Goal: Transaction & Acquisition: Obtain resource

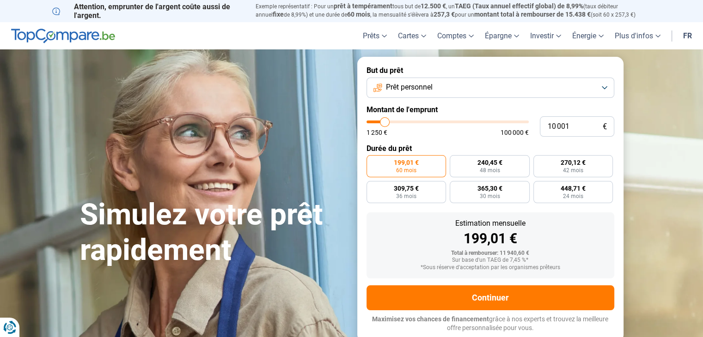
click at [546, 89] on button "Prêt personnel" at bounding box center [490, 88] width 248 height 20
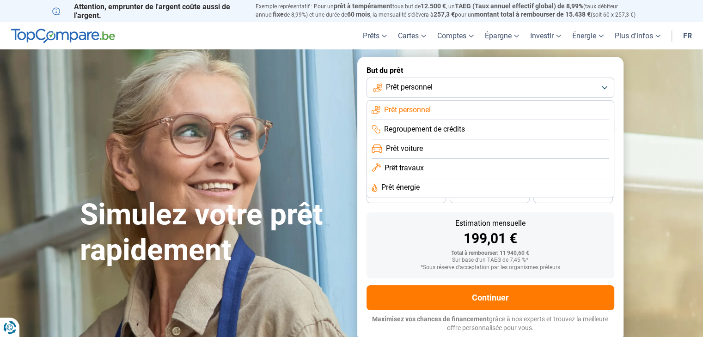
click at [424, 183] on li "Prêt énergie" at bounding box center [489, 187] width 237 height 19
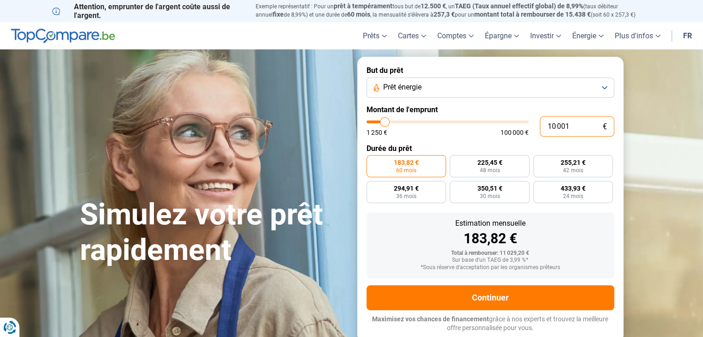
drag, startPoint x: 571, startPoint y: 125, endPoint x: 498, endPoint y: 124, distance: 73.4
click at [498, 124] on div "10 001 € 1 250 € 100 000 €" at bounding box center [490, 126] width 248 height 20
type input "10000"
radio input "true"
type input "1"
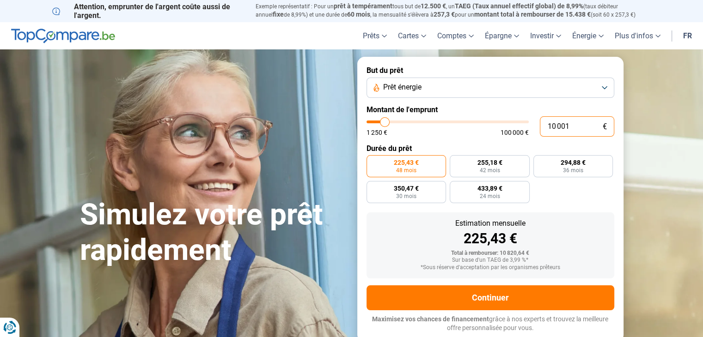
type input "1250"
type input "15"
type input "1250"
type input "150"
type input "1250"
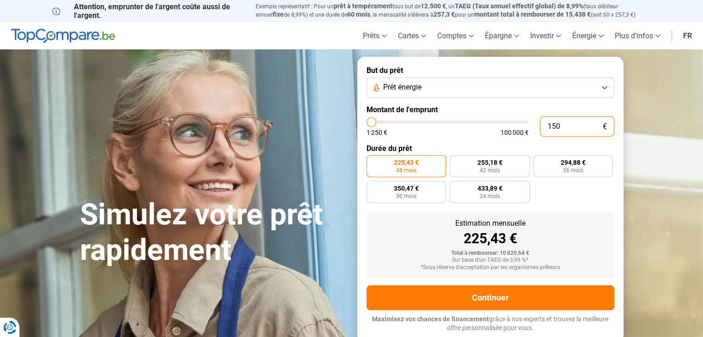
type input "1 500"
type input "1500"
type input "15 000"
type input "15000"
radio input "false"
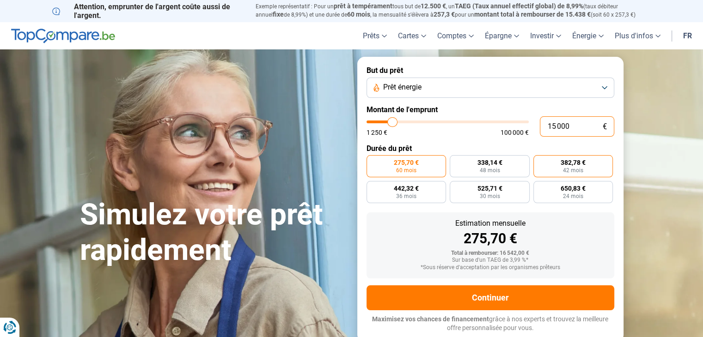
type input "15 000"
click at [566, 168] on span "42 mois" at bounding box center [573, 171] width 20 height 6
click at [539, 161] on input "382,78 € 42 mois" at bounding box center [536, 158] width 6 height 6
radio input "true"
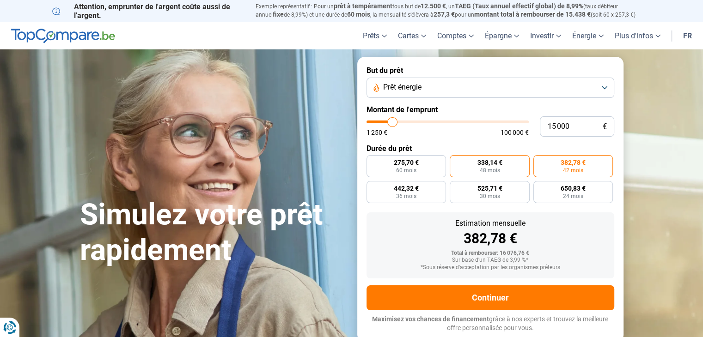
click at [514, 160] on label "338,14 € 48 mois" at bounding box center [489, 166] width 80 height 22
click at [455, 160] on input "338,14 € 48 mois" at bounding box center [452, 158] width 6 height 6
radio input "true"
click at [577, 164] on span "382,78 €" at bounding box center [572, 162] width 25 height 6
click at [539, 161] on input "382,78 € 42 mois" at bounding box center [536, 158] width 6 height 6
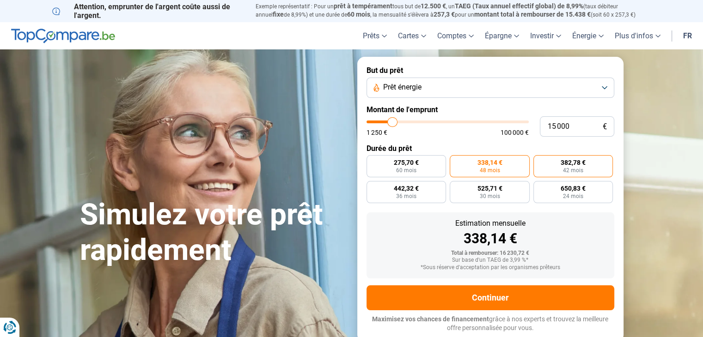
radio input "true"
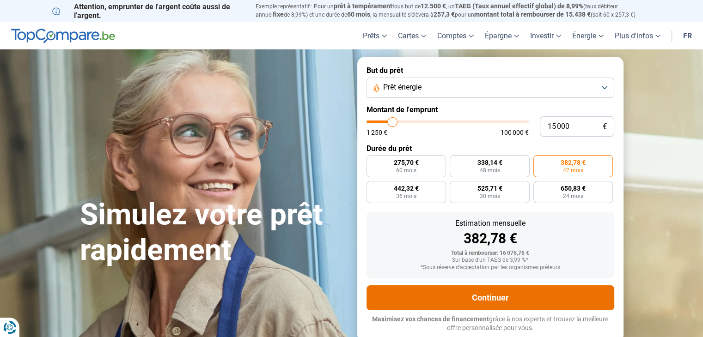
click at [492, 300] on button "Continuer" at bounding box center [490, 297] width 248 height 25
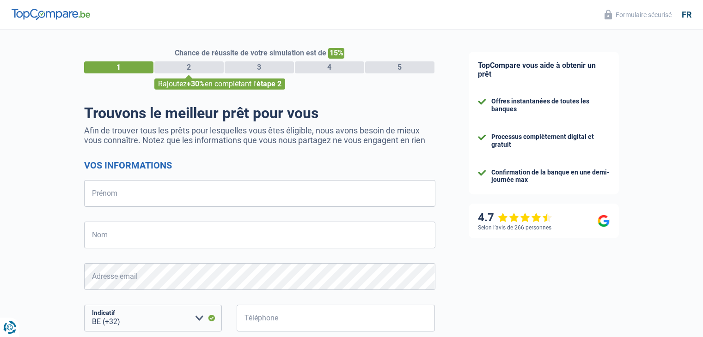
select select "32"
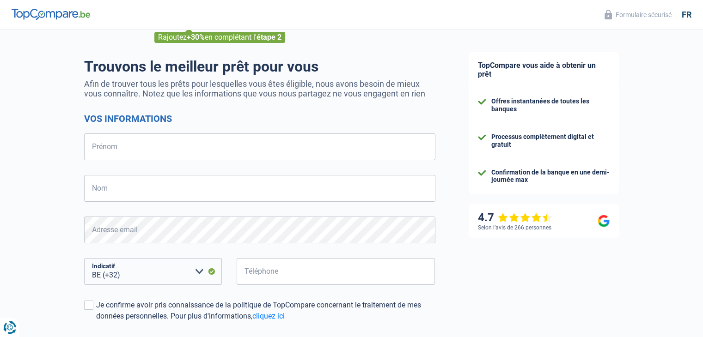
scroll to position [46, 0]
click at [173, 141] on input "Prénom" at bounding box center [259, 147] width 351 height 27
type input "Mohamed"
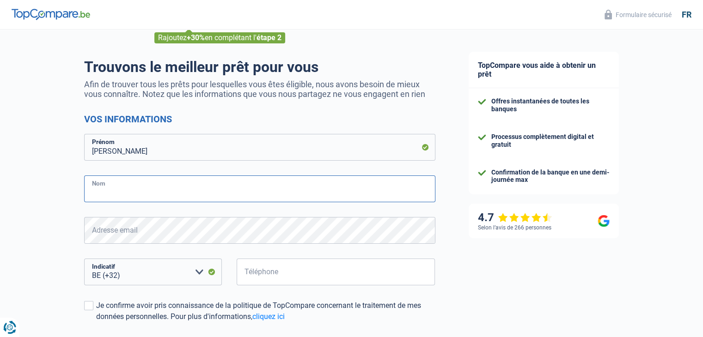
click at [150, 187] on input "Nom" at bounding box center [259, 189] width 351 height 27
type input "Chebib"
click at [282, 273] on input "Téléphone" at bounding box center [335, 272] width 199 height 27
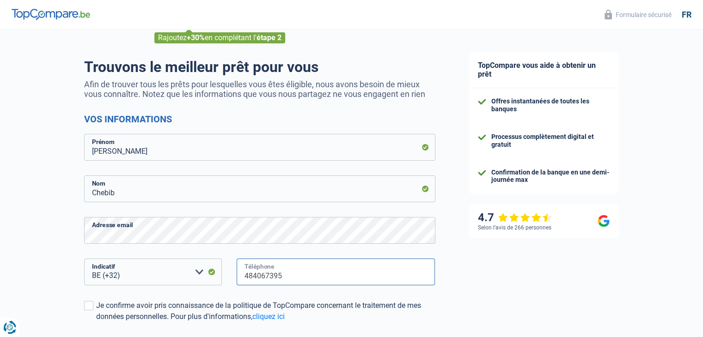
scroll to position [139, 0]
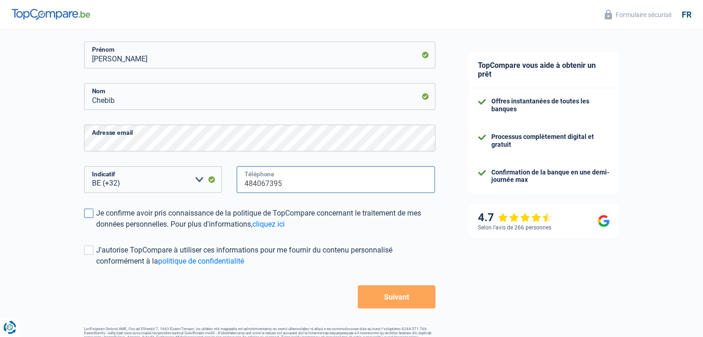
type input "484067395"
click at [89, 214] on span at bounding box center [88, 213] width 9 height 9
click at [96, 230] on input "Je confirme avoir pris connaissance de la politique de TopCompare concernant le…" at bounding box center [96, 230] width 0 height 0
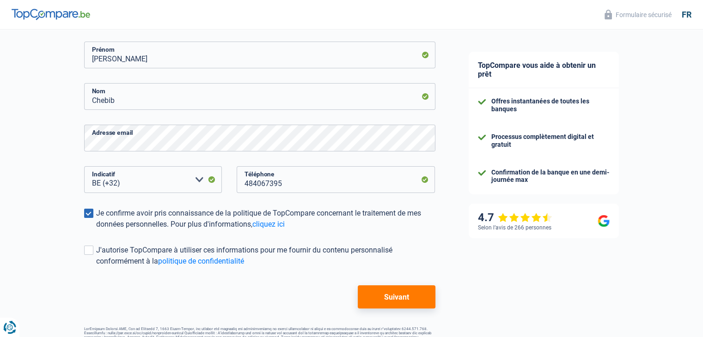
click at [394, 303] on button "Suivant" at bounding box center [396, 296] width 77 height 23
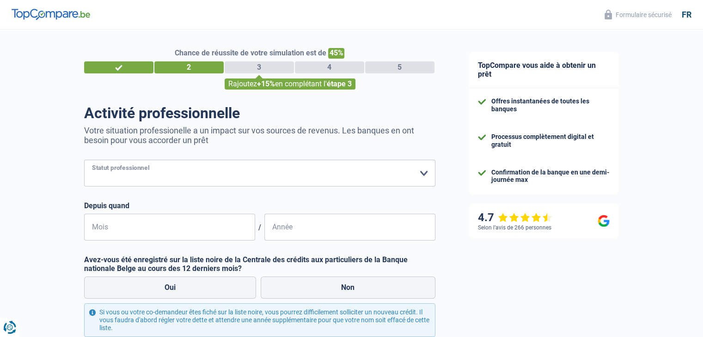
drag, startPoint x: 215, startPoint y: 176, endPoint x: 226, endPoint y: 176, distance: 10.6
click at [215, 176] on select "Ouvrier Employé privé Employé public Invalide Indépendant Pensionné Chômeur Mut…" at bounding box center [259, 173] width 351 height 27
select select "invalid"
click at [84, 160] on select "Ouvrier Employé privé Employé public Invalide Indépendant Pensionné Chômeur Mut…" at bounding box center [259, 173] width 351 height 27
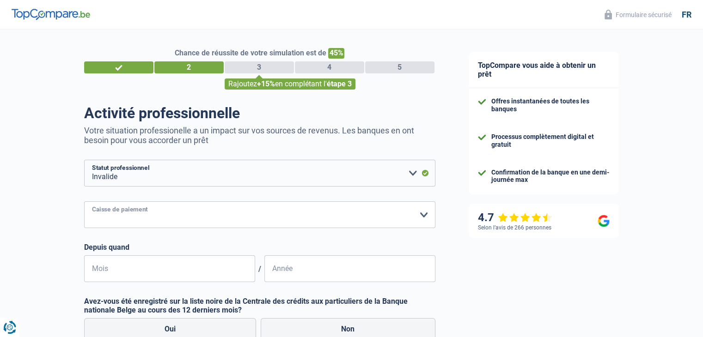
click at [153, 218] on select "Mutualité Chrétienne Mutualité Socialiste (Solidaris) SPF Sécurité Sociale Unio…" at bounding box center [259, 214] width 351 height 27
select select "solidaris"
click at [84, 202] on select "Mutualité Chrétienne Mutualité Socialiste (Solidaris) SPF Sécurité Sociale Unio…" at bounding box center [259, 214] width 351 height 27
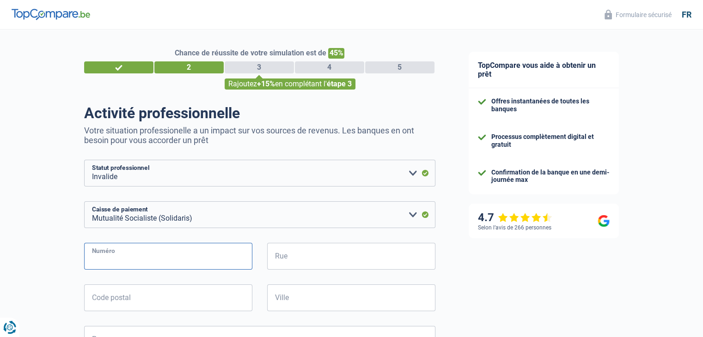
click at [140, 256] on input "Numéro" at bounding box center [168, 256] width 168 height 27
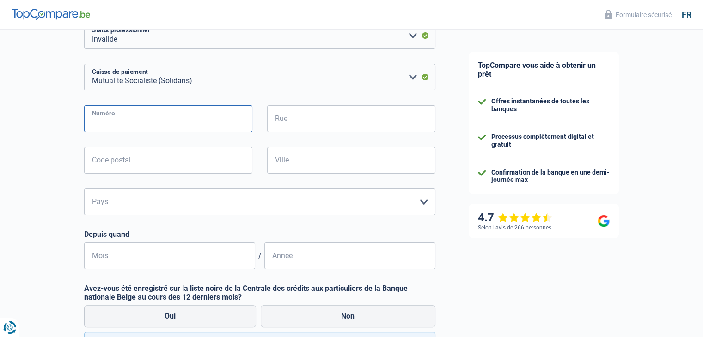
scroll to position [231, 0]
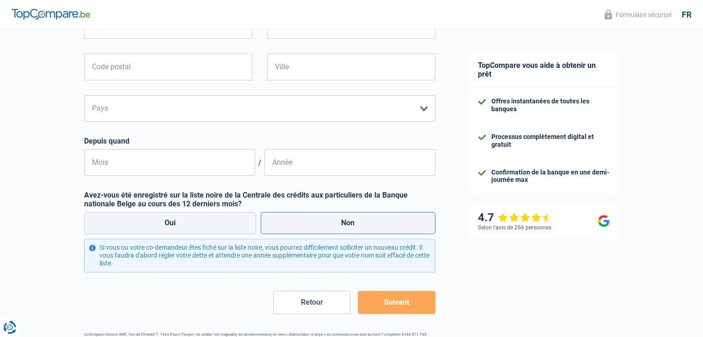
click at [294, 220] on label "Non" at bounding box center [348, 223] width 175 height 22
click at [294, 220] on input "Non" at bounding box center [348, 223] width 175 height 22
radio input "true"
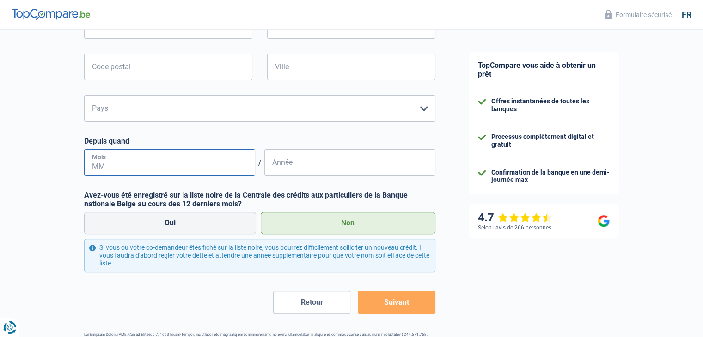
click at [126, 158] on input "Mois" at bounding box center [169, 162] width 171 height 27
type input "06"
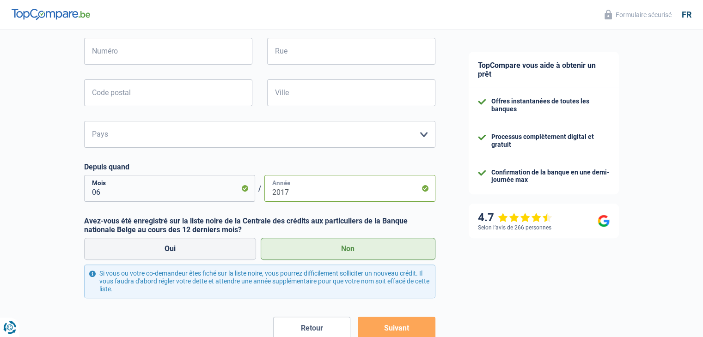
scroll to position [124, 0]
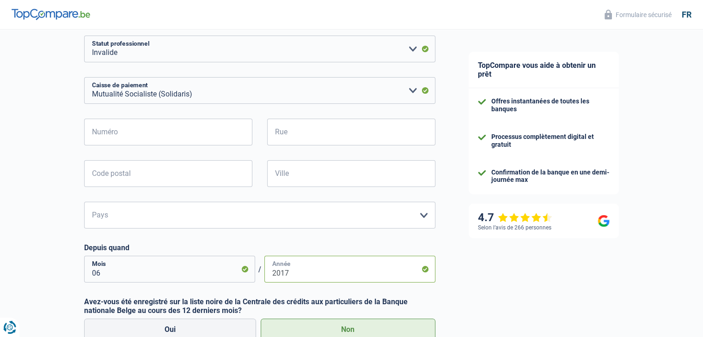
type input "2017"
click at [105, 134] on input "Numéro" at bounding box center [168, 132] width 168 height 27
type input "p"
type input "1"
click at [370, 140] on input "Rue" at bounding box center [351, 132] width 168 height 27
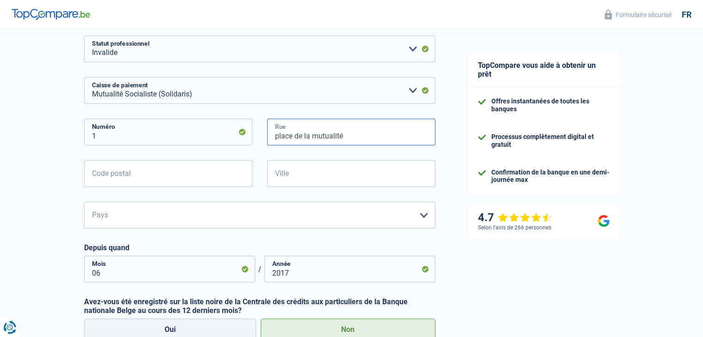
click at [277, 136] on input "place de la mutualité" at bounding box center [351, 132] width 168 height 27
click at [316, 135] on input "Place de la mutualité" at bounding box center [351, 132] width 168 height 27
type input "Place de la Mutualité"
click at [220, 164] on input "Code postal" at bounding box center [168, 173] width 168 height 27
type input "1"
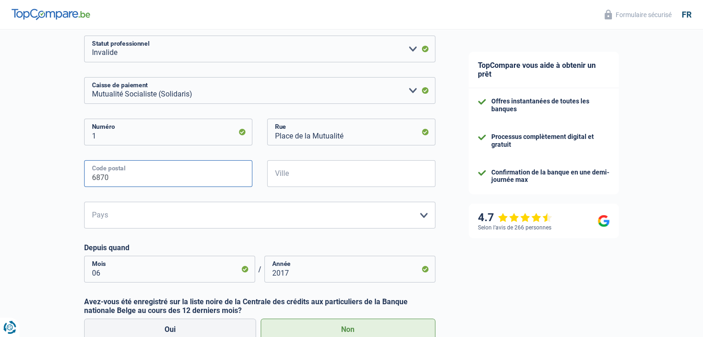
type input "6870"
click at [312, 176] on input "Ville" at bounding box center [351, 173] width 168 height 27
type input "Saint-Hubert"
click at [270, 207] on select "Belgique Luxembourg Veuillez sélectionner une option" at bounding box center [259, 215] width 351 height 27
select select "BE"
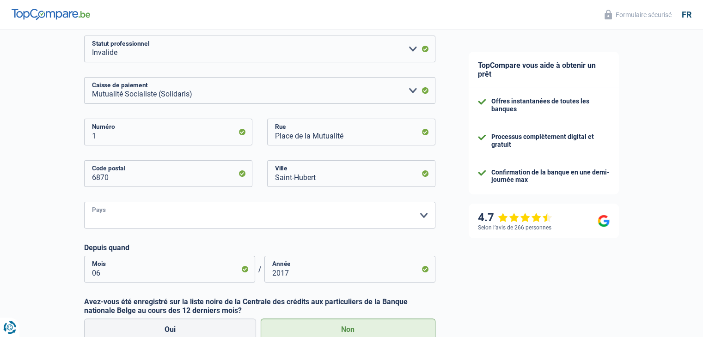
click at [84, 202] on select "Belgique Luxembourg Veuillez sélectionner une option" at bounding box center [259, 215] width 351 height 27
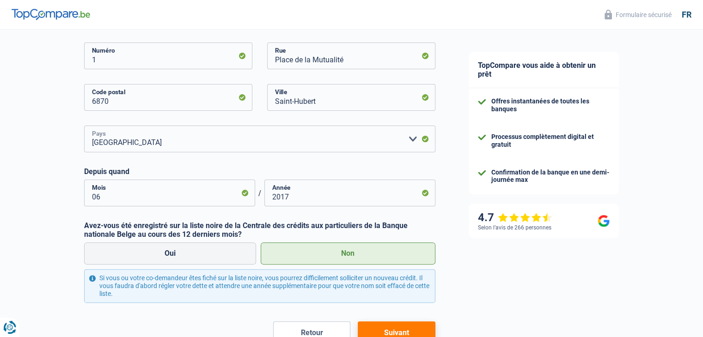
scroll to position [217, 0]
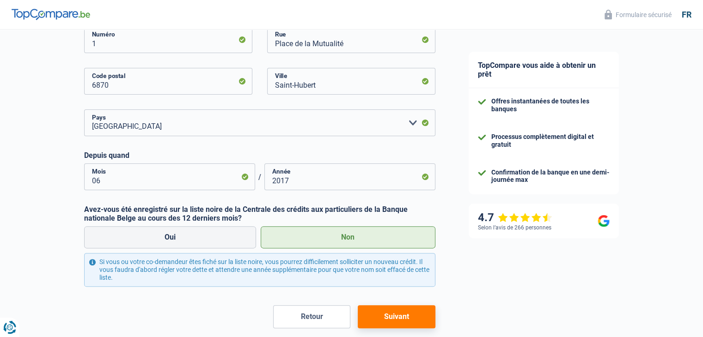
click at [391, 321] on button "Suivant" at bounding box center [396, 316] width 77 height 23
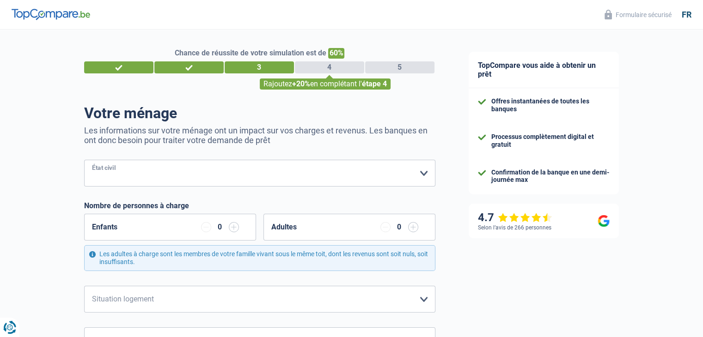
click at [234, 165] on select "Célibataire Marié(e) Cohabitant(e) légal(e) Divorcé(e) Veuf(ve) Séparé (de fait…" at bounding box center [259, 173] width 351 height 27
select select "single"
click at [84, 160] on select "Célibataire Marié(e) Cohabitant(e) légal(e) Divorcé(e) Veuf(ve) Séparé (de fait…" at bounding box center [259, 173] width 351 height 27
click at [412, 230] on input "button" at bounding box center [413, 227] width 10 height 10
click at [128, 226] on div "Enfants 0" at bounding box center [170, 227] width 172 height 27
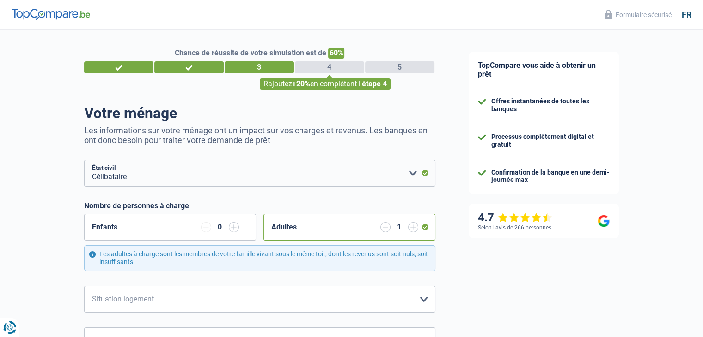
click at [230, 229] on input "button" at bounding box center [234, 227] width 10 height 10
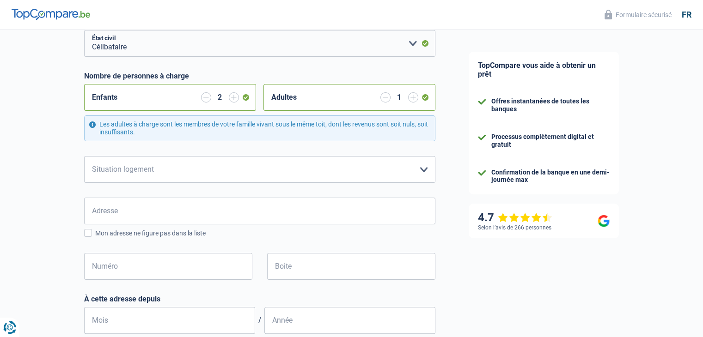
scroll to position [139, 0]
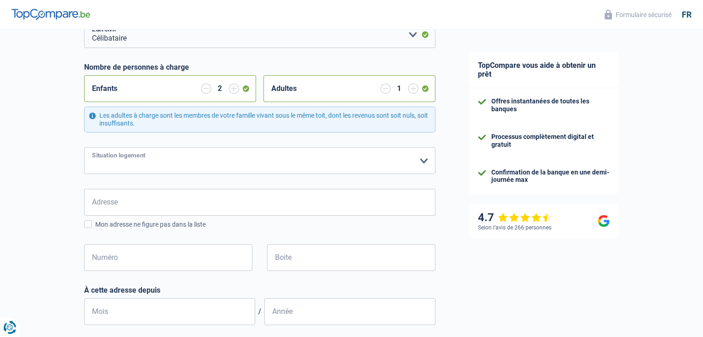
click at [157, 156] on select "Locataire Propriétaire avec prêt hypothécaire Propriétaire sans prêt hypothécai…" at bounding box center [259, 160] width 351 height 27
select select "ownerWithMortgage"
click at [84, 147] on select "Locataire Propriétaire avec prêt hypothécaire Propriétaire sans prêt hypothécai…" at bounding box center [259, 160] width 351 height 27
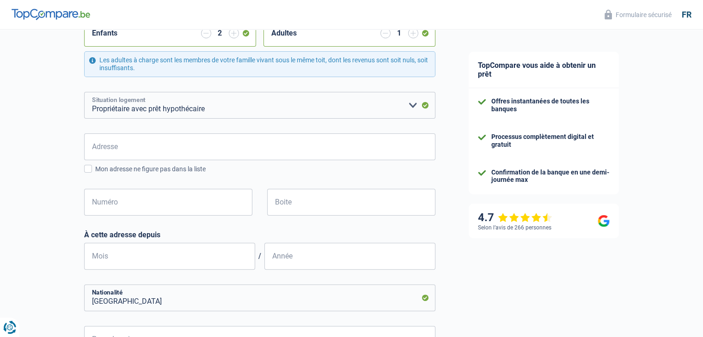
scroll to position [185, 0]
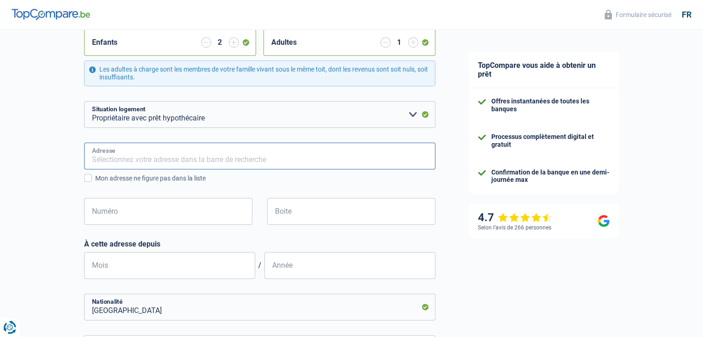
click at [146, 160] on input "Adresse" at bounding box center [259, 156] width 351 height 27
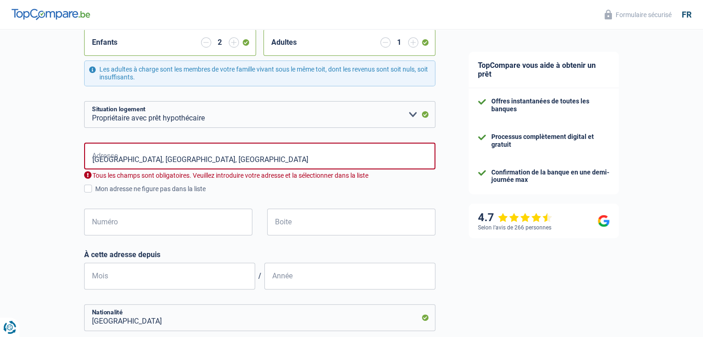
type input "Rue de la Croix de Fer, 1000, Bruxelles, BE"
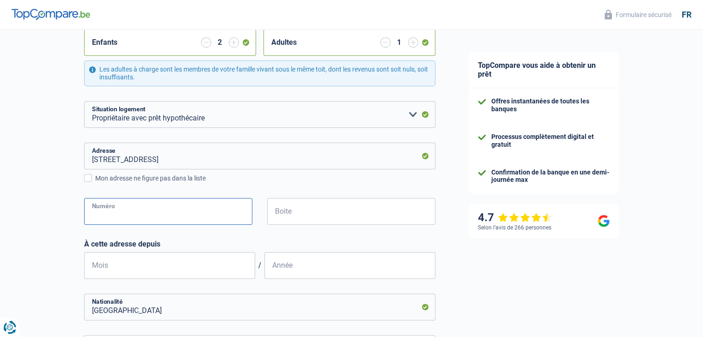
click at [118, 208] on input "Numéro" at bounding box center [168, 211] width 168 height 27
type input "88"
click at [301, 210] on input "Boite" at bounding box center [351, 211] width 168 height 27
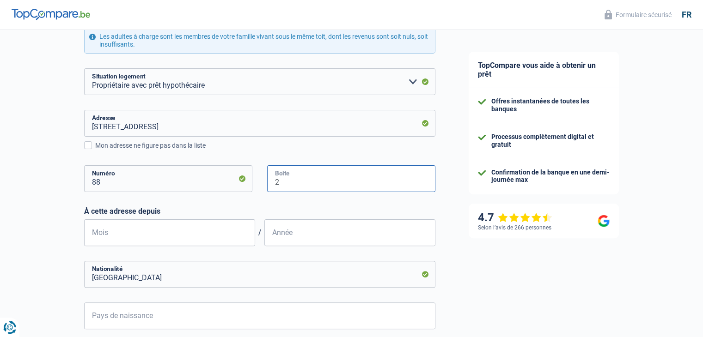
scroll to position [231, 0]
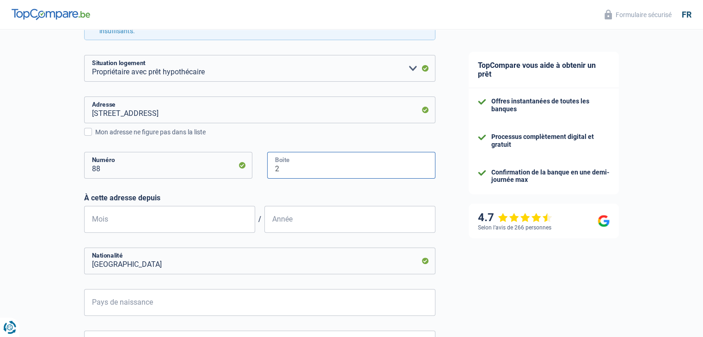
type input "2"
click at [170, 217] on input "Mois" at bounding box center [169, 219] width 171 height 27
type input "04"
click at [296, 226] on input "Année" at bounding box center [349, 219] width 171 height 27
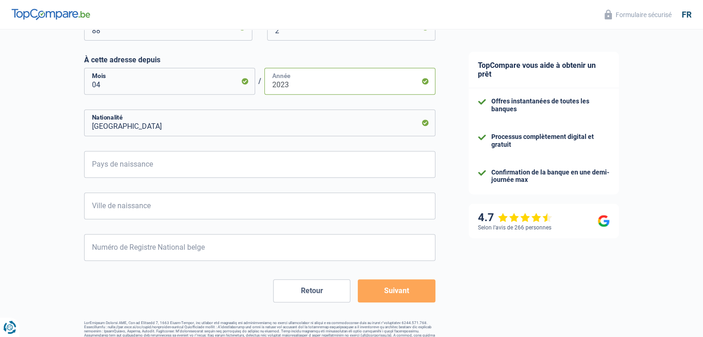
scroll to position [370, 0]
type input "2023"
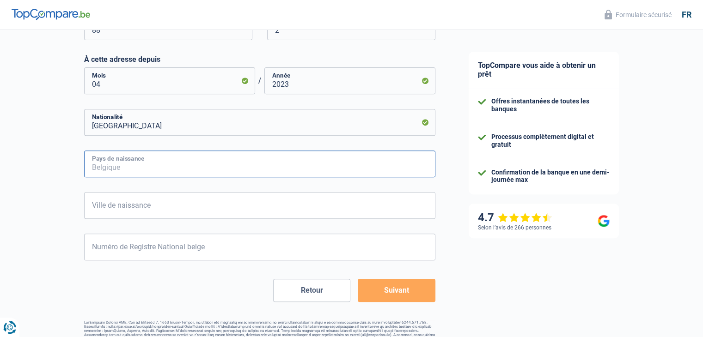
click at [128, 172] on input "Pays de naissance" at bounding box center [259, 164] width 351 height 27
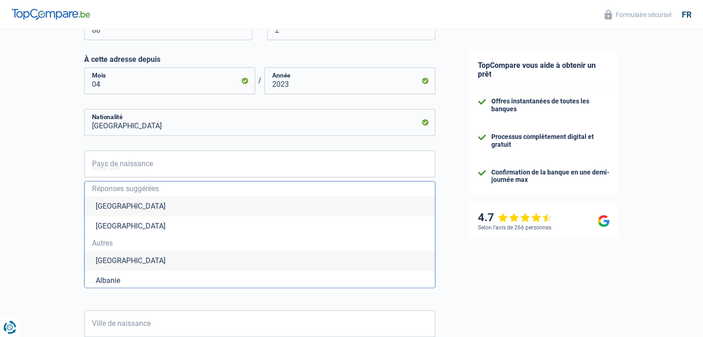
click at [117, 209] on li "Belgique" at bounding box center [260, 206] width 350 height 20
type input "Belgique"
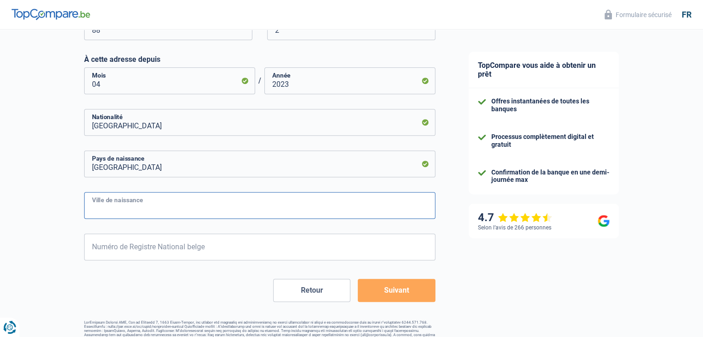
click at [129, 204] on input "Ville de naissance" at bounding box center [259, 205] width 351 height 27
type input "Bastogne"
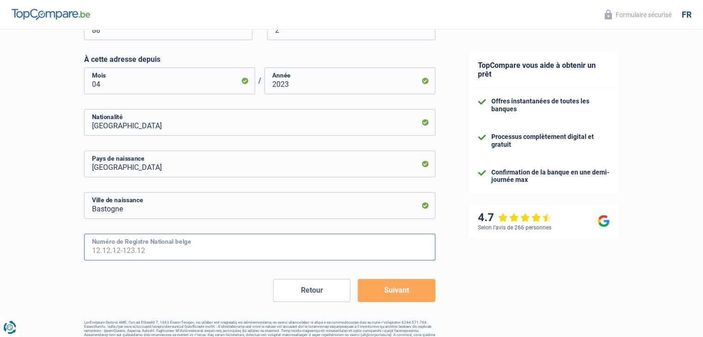
click at [140, 243] on input "Numéro de Registre National belge" at bounding box center [259, 247] width 351 height 27
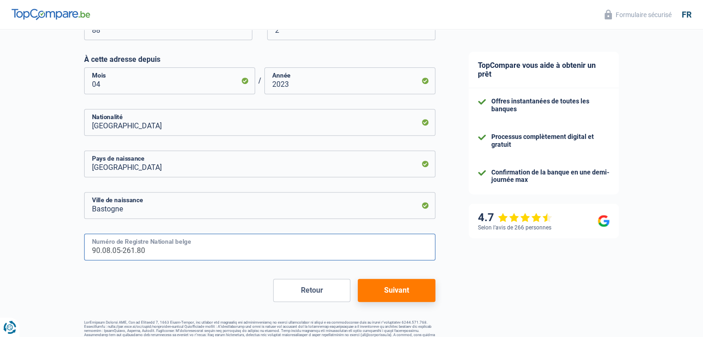
type input "90.08.05-261.80"
click at [401, 291] on button "Suivant" at bounding box center [396, 290] width 77 height 23
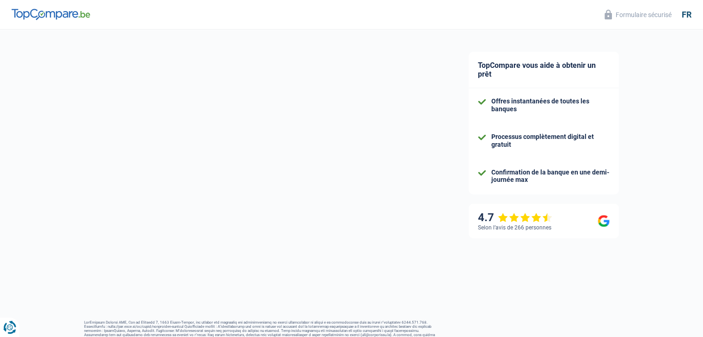
select select "familyAllowances"
select select "disabilityPension"
select select "mortgage"
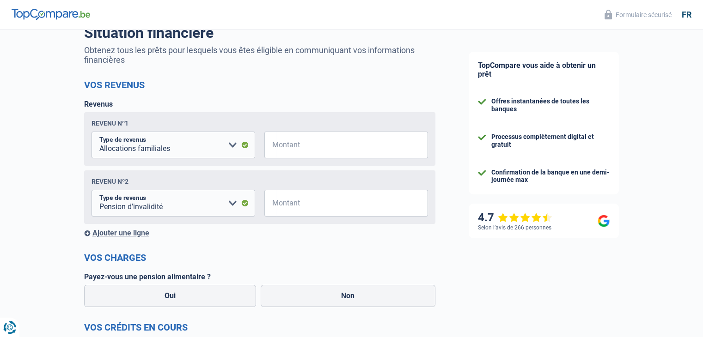
scroll to position [92, 0]
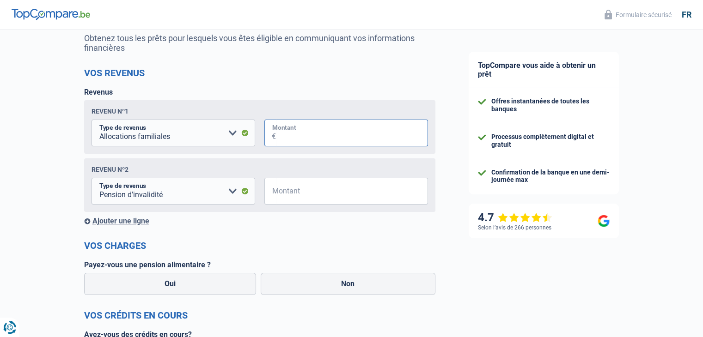
click at [288, 137] on input "Montant" at bounding box center [352, 133] width 152 height 27
type input "400"
click at [281, 196] on input "Montant" at bounding box center [352, 191] width 152 height 27
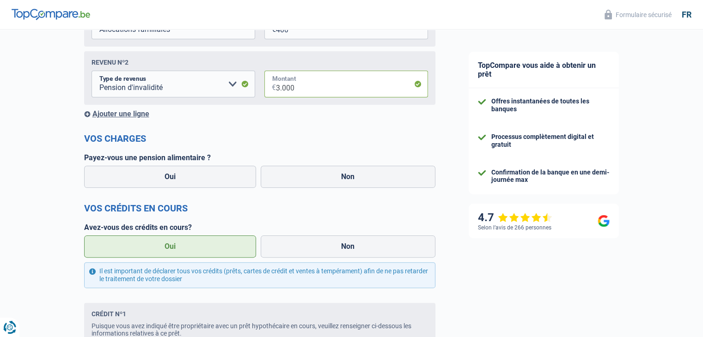
scroll to position [185, 0]
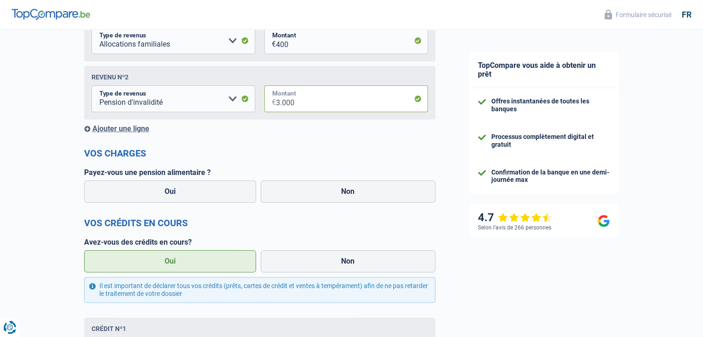
type input "3.000"
click at [123, 131] on div "Ajouter une ligne" at bounding box center [259, 128] width 351 height 9
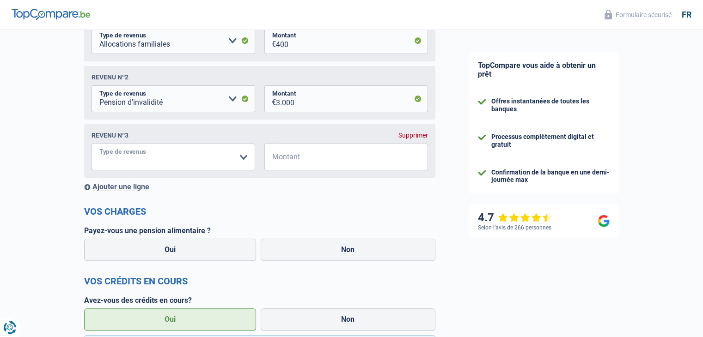
click at [155, 161] on select "Allocation d'handicap Allocations chômage Allocations familiales Chèques repas …" at bounding box center [173, 157] width 164 height 27
select select "rentalIncome"
click at [91, 146] on select "Allocation d'handicap Allocations chômage Allocations familiales Chèques repas …" at bounding box center [173, 157] width 164 height 27
click at [301, 158] on input "Montant" at bounding box center [352, 157] width 152 height 27
type input "2.850"
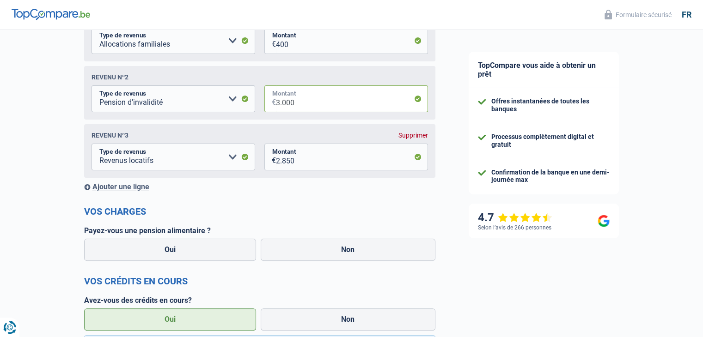
click at [296, 103] on input "3.000" at bounding box center [352, 98] width 152 height 27
type input "3"
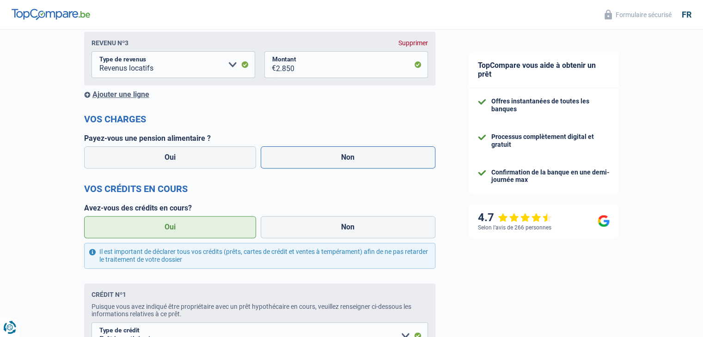
type input "2.900"
click at [335, 159] on label "Non" at bounding box center [348, 157] width 175 height 22
click at [335, 159] on input "Non" at bounding box center [348, 157] width 175 height 22
radio input "true"
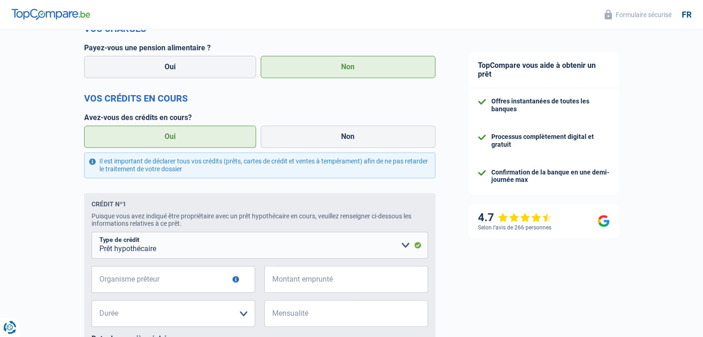
scroll to position [370, 0]
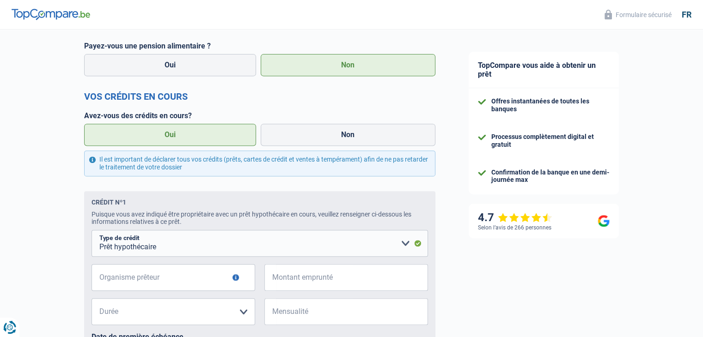
click at [172, 133] on label "Oui" at bounding box center [170, 135] width 172 height 22
click at [172, 133] on input "Oui" at bounding box center [170, 135] width 172 height 22
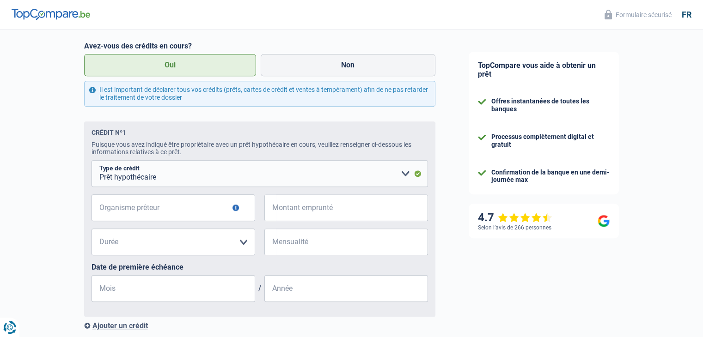
scroll to position [462, 0]
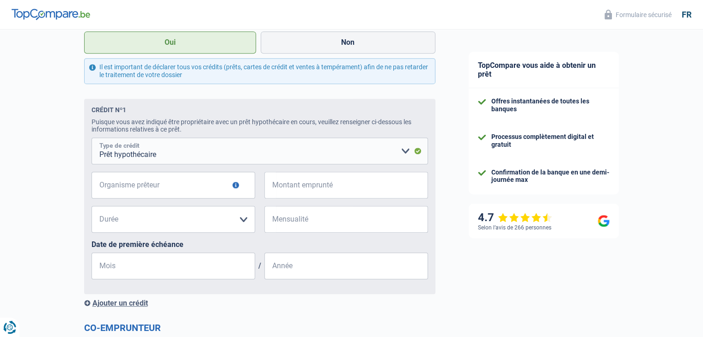
click at [206, 154] on select "Carte ou ouverture de crédit Prêt hypothécaire Vente à tempérament Prêt à tempé…" at bounding box center [259, 151] width 336 height 27
click at [91, 140] on select "Carte ou ouverture de crédit Prêt hypothécaire Vente à tempérament Prêt à tempé…" at bounding box center [259, 151] width 336 height 27
click at [202, 189] on input "Organisme prêteur" at bounding box center [173, 185] width 164 height 27
type input "a"
type input "Axa"
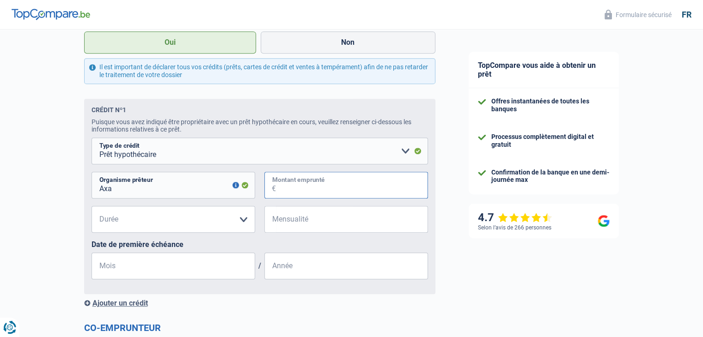
click at [299, 188] on input "Montant emprunté" at bounding box center [352, 185] width 152 height 27
type input "435.000"
click at [202, 224] on select "120 mois 180 mois 240 mois 300 mois 360 mois 420 mois Veuillez sélectionner une…" at bounding box center [173, 219] width 164 height 27
click at [313, 294] on div "Crédit nº1 Puisque vous avez indiqué être propriétaire avec un prêt hypothécair…" at bounding box center [259, 196] width 351 height 195
click at [211, 275] on input "Mois" at bounding box center [173, 266] width 164 height 27
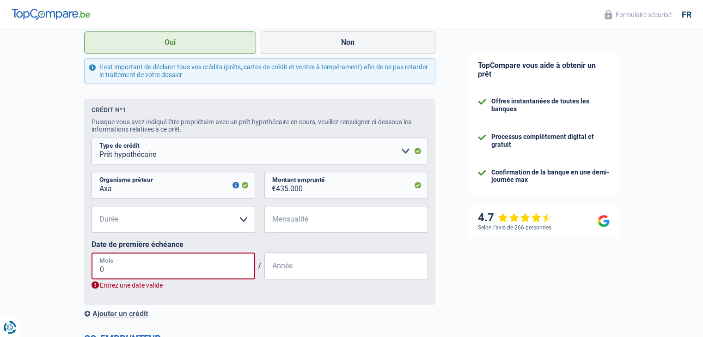
type input "04"
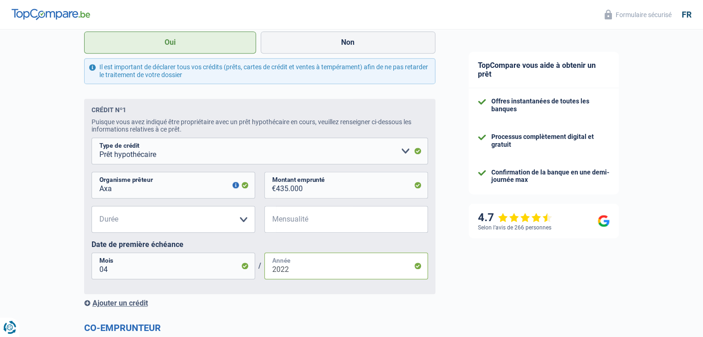
type input "2022"
drag, startPoint x: 212, startPoint y: 226, endPoint x: 220, endPoint y: 225, distance: 8.4
click at [212, 226] on select "120 mois 180 mois 240 mois 300 mois 360 mois 420 mois Veuillez sélectionner une…" at bounding box center [173, 219] width 164 height 27
select select "300"
click at [91, 209] on select "120 mois 180 mois 240 mois 300 mois 360 mois 420 mois Veuillez sélectionner une…" at bounding box center [173, 219] width 164 height 27
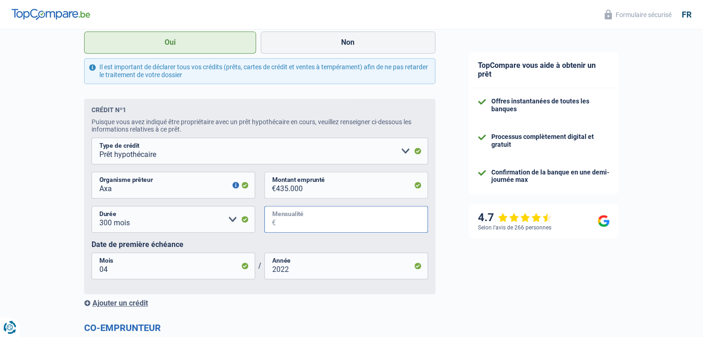
click at [313, 223] on input "Mensualité" at bounding box center [352, 219] width 152 height 27
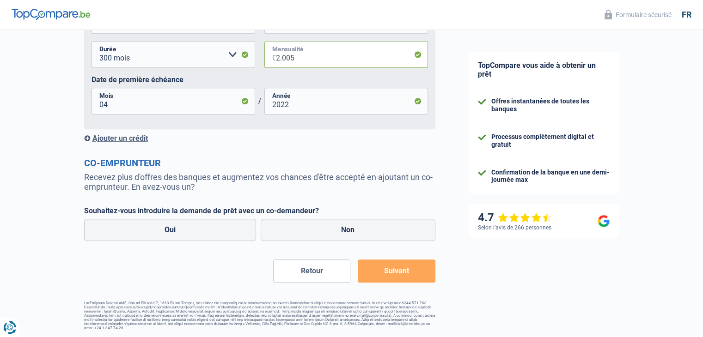
scroll to position [631, 0]
type input "2.005"
click at [282, 227] on label "Non" at bounding box center [348, 229] width 175 height 22
click at [282, 227] on input "Non" at bounding box center [348, 229] width 175 height 22
radio input "true"
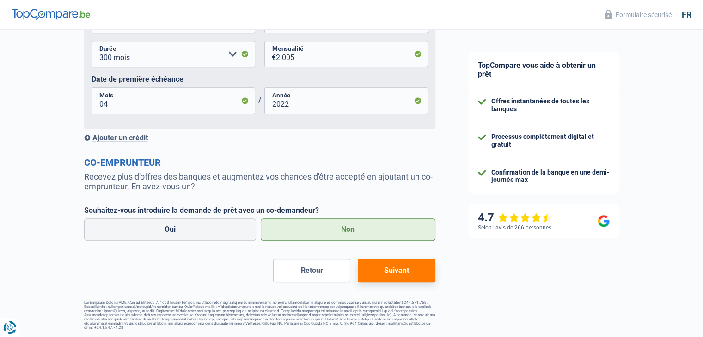
click at [416, 270] on button "Suivant" at bounding box center [396, 270] width 77 height 23
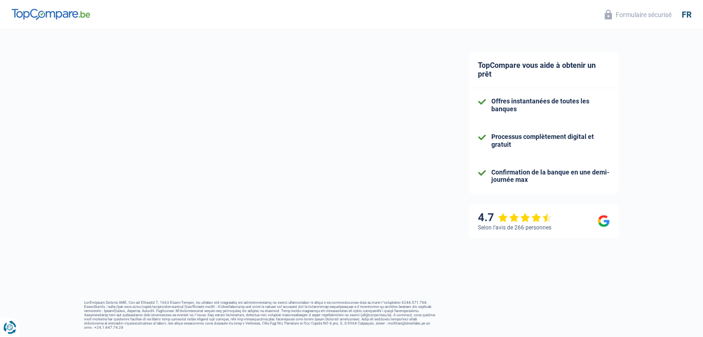
select select "energy"
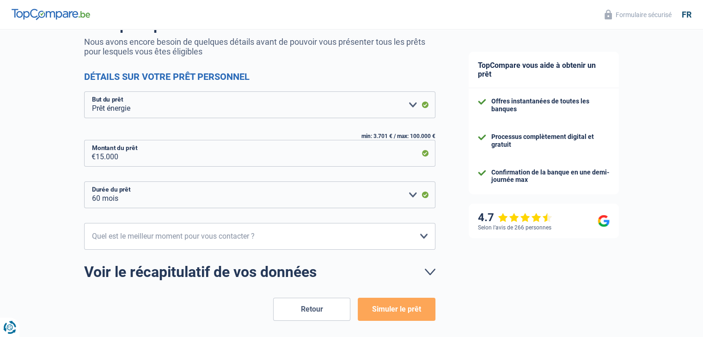
scroll to position [92, 0]
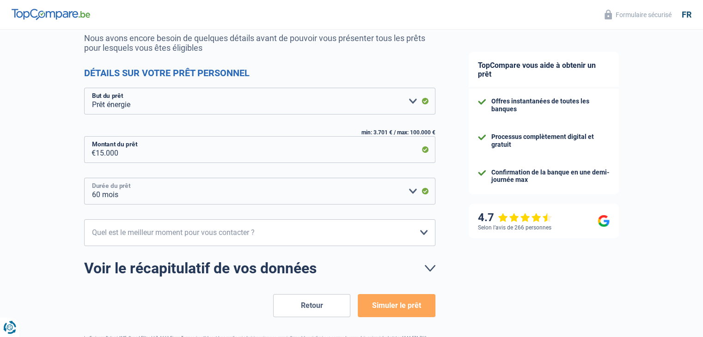
click at [349, 192] on select "12 mois 18 mois 24 mois 30 mois 36 mois 42 mois 48 mois 60 mois Veuillez sélect…" at bounding box center [259, 191] width 351 height 27
click at [125, 198] on select "12 mois 18 mois 24 mois 30 mois 36 mois 42 mois 48 mois 60 mois Veuillez sélect…" at bounding box center [259, 191] width 351 height 27
select select "42"
click at [84, 178] on select "12 mois 18 mois 24 mois 30 mois 36 mois 42 mois 48 mois 60 mois Veuillez sélect…" at bounding box center [259, 191] width 351 height 27
click at [132, 235] on select "10h-12h 12h-14h 14h-16h 16h-18h Veuillez sélectionner une option" at bounding box center [259, 232] width 351 height 27
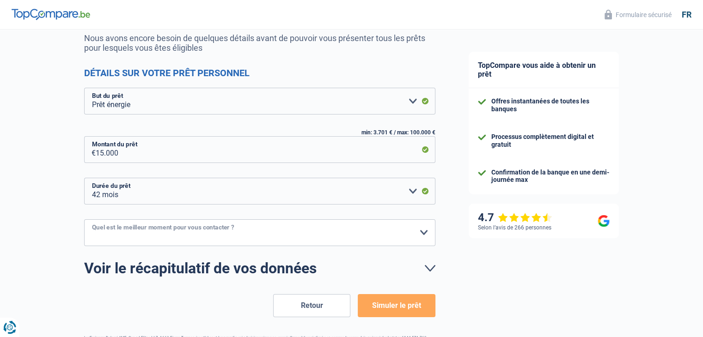
select select "16-18"
click at [84, 219] on select "10h-12h 12h-14h 14h-16h 16h-18h Veuillez sélectionner une option" at bounding box center [259, 232] width 351 height 27
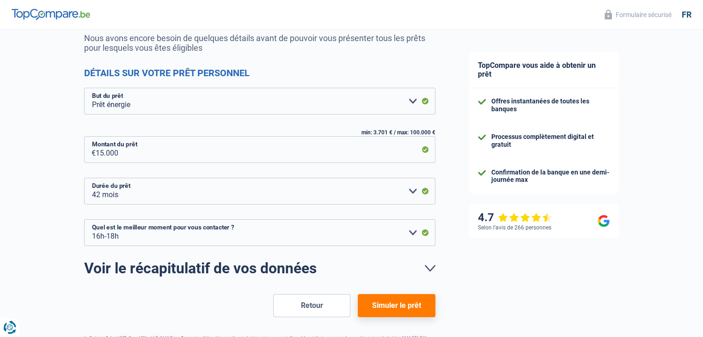
click at [386, 312] on button "Simuler le prêt" at bounding box center [396, 305] width 77 height 23
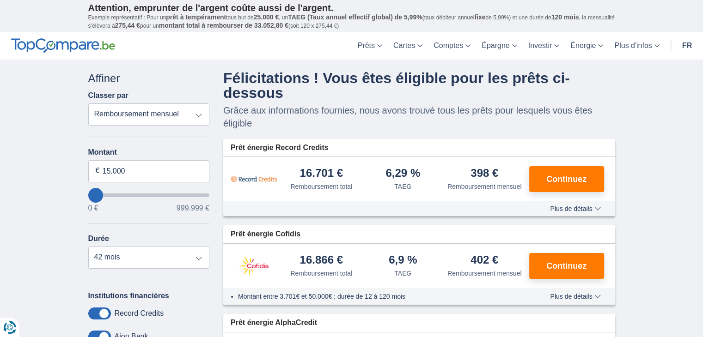
scroll to position [139, 0]
